Goal: Information Seeking & Learning: Learn about a topic

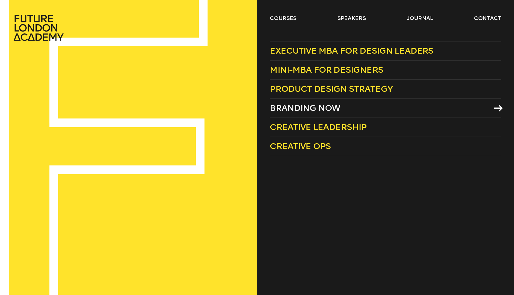
click at [308, 108] on span "Branding Now" at bounding box center [305, 108] width 70 height 10
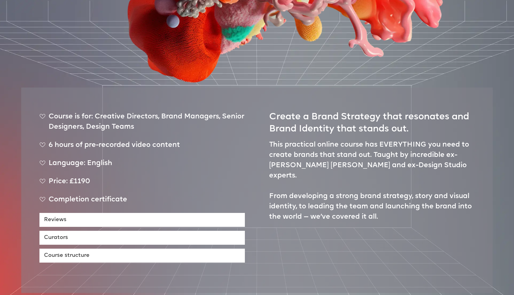
scroll to position [248, 0]
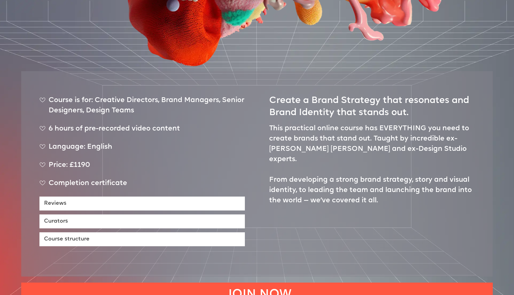
click at [158, 193] on div "Reviews Curators Course structure" at bounding box center [141, 220] width 205 height 54
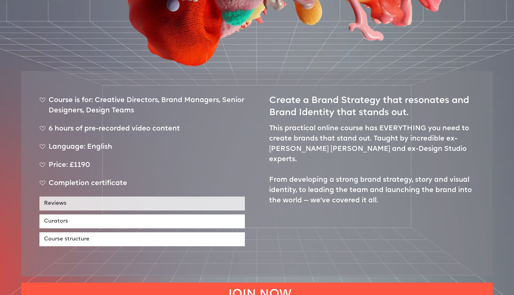
click at [146, 197] on link "Reviews" at bounding box center [141, 204] width 205 height 14
